Goal: Go to known website: Go to known website

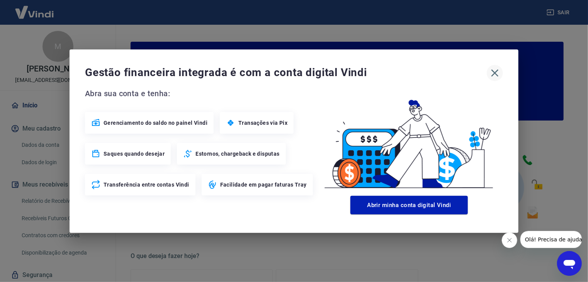
click at [493, 71] on icon "button" at bounding box center [494, 72] width 7 height 7
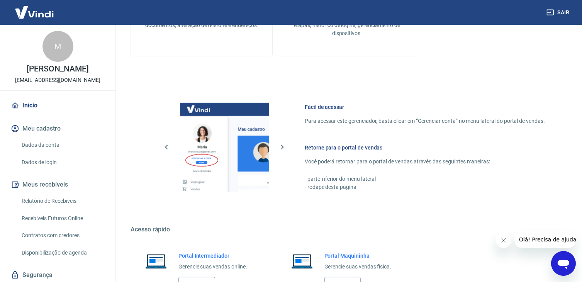
scroll to position [408, 0]
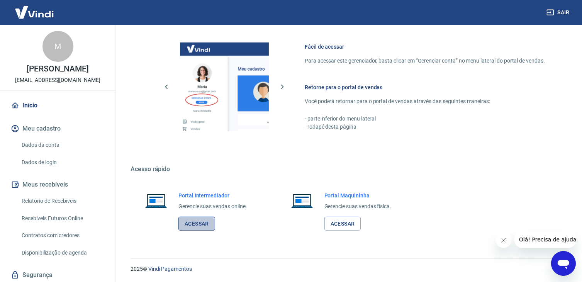
click at [192, 220] on link "Acessar" at bounding box center [196, 224] width 37 height 14
